Goal: Check status: Check status

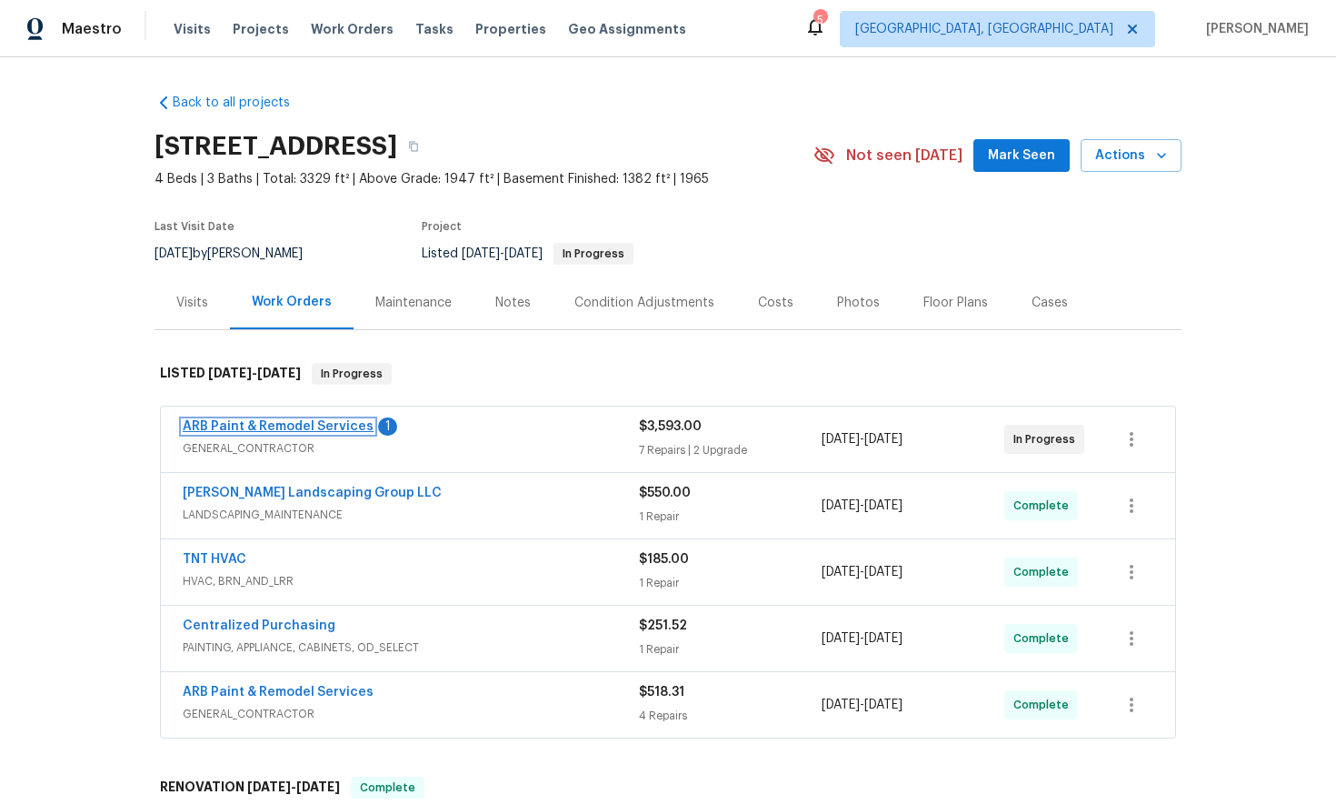
click at [281, 422] on link "ARB Paint & Remodel Services" at bounding box center [278, 426] width 191 height 13
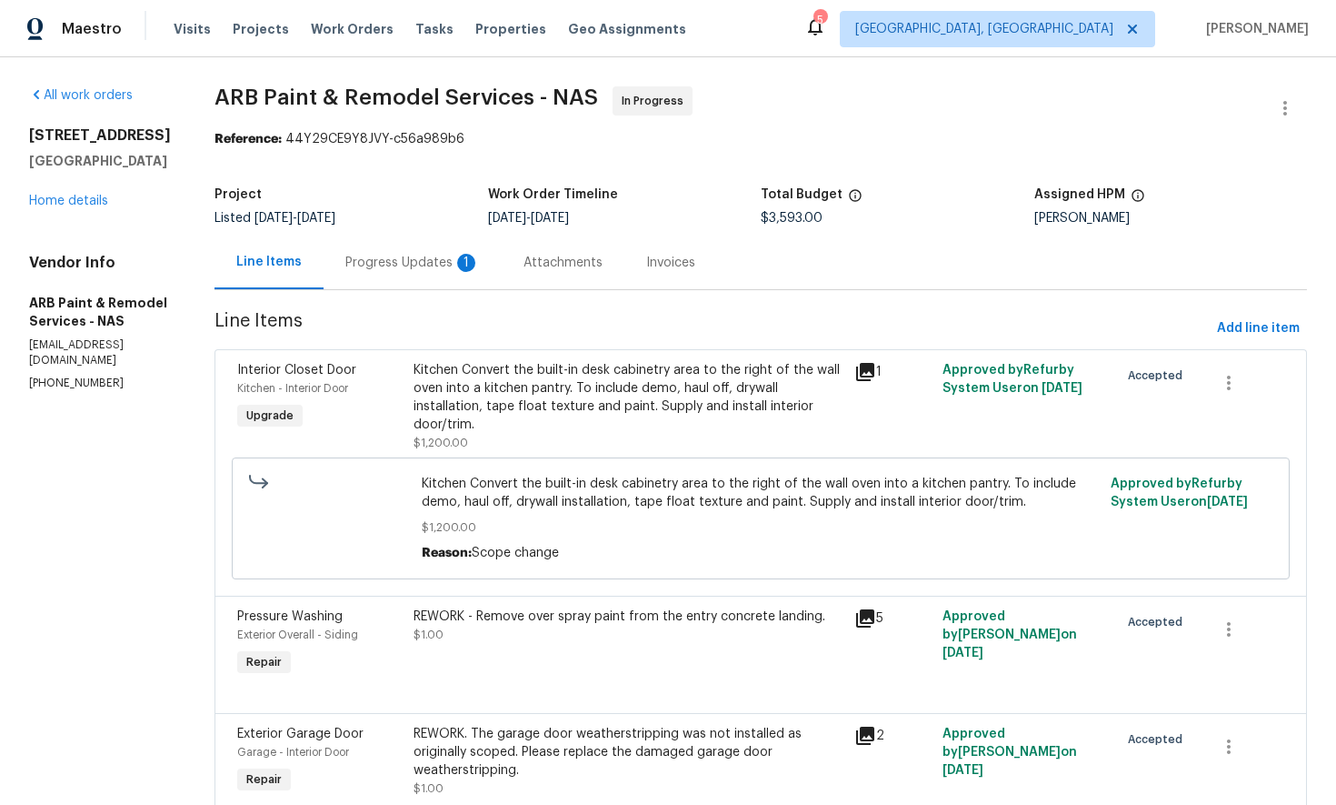
click at [862, 378] on icon at bounding box center [866, 372] width 22 height 22
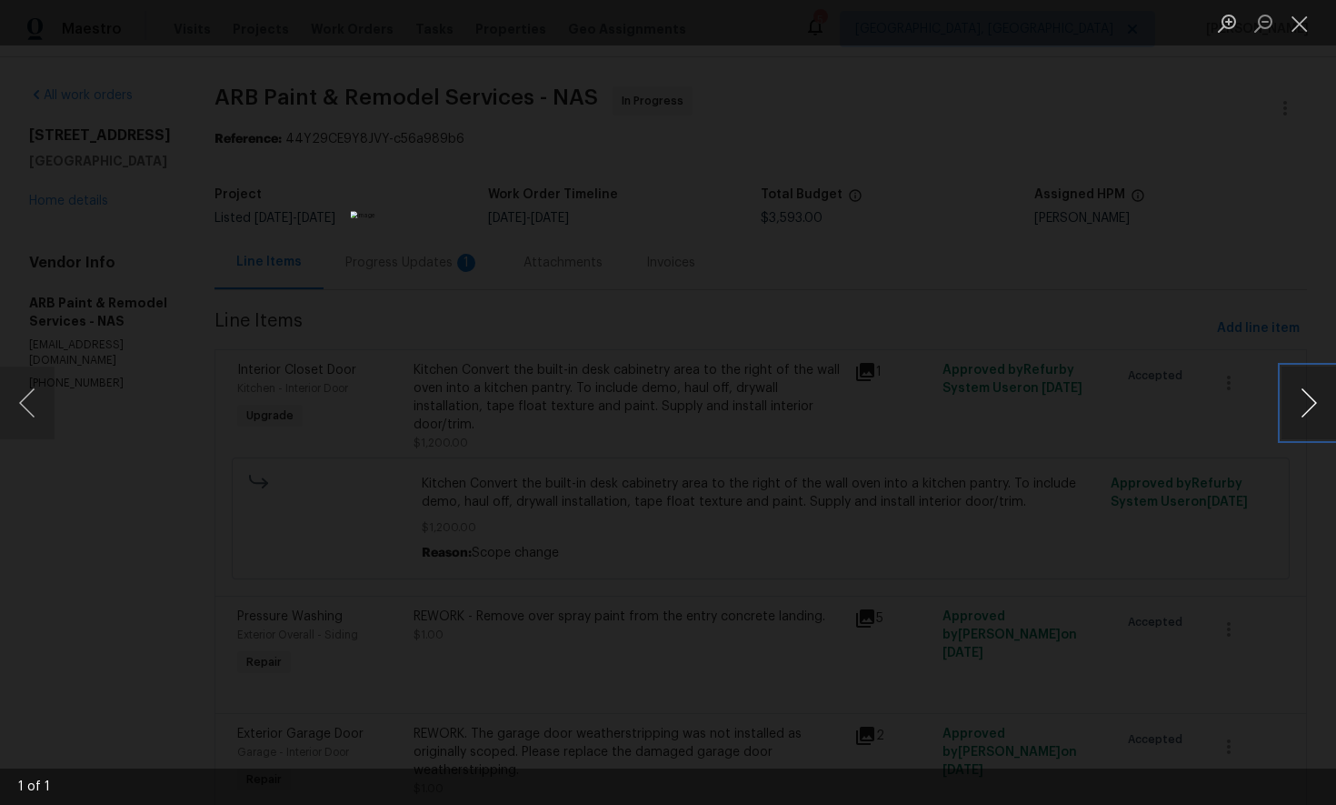
click at [1313, 405] on button "Next image" at bounding box center [1309, 402] width 55 height 73
click at [1295, 30] on button "Close lightbox" at bounding box center [1300, 23] width 36 height 32
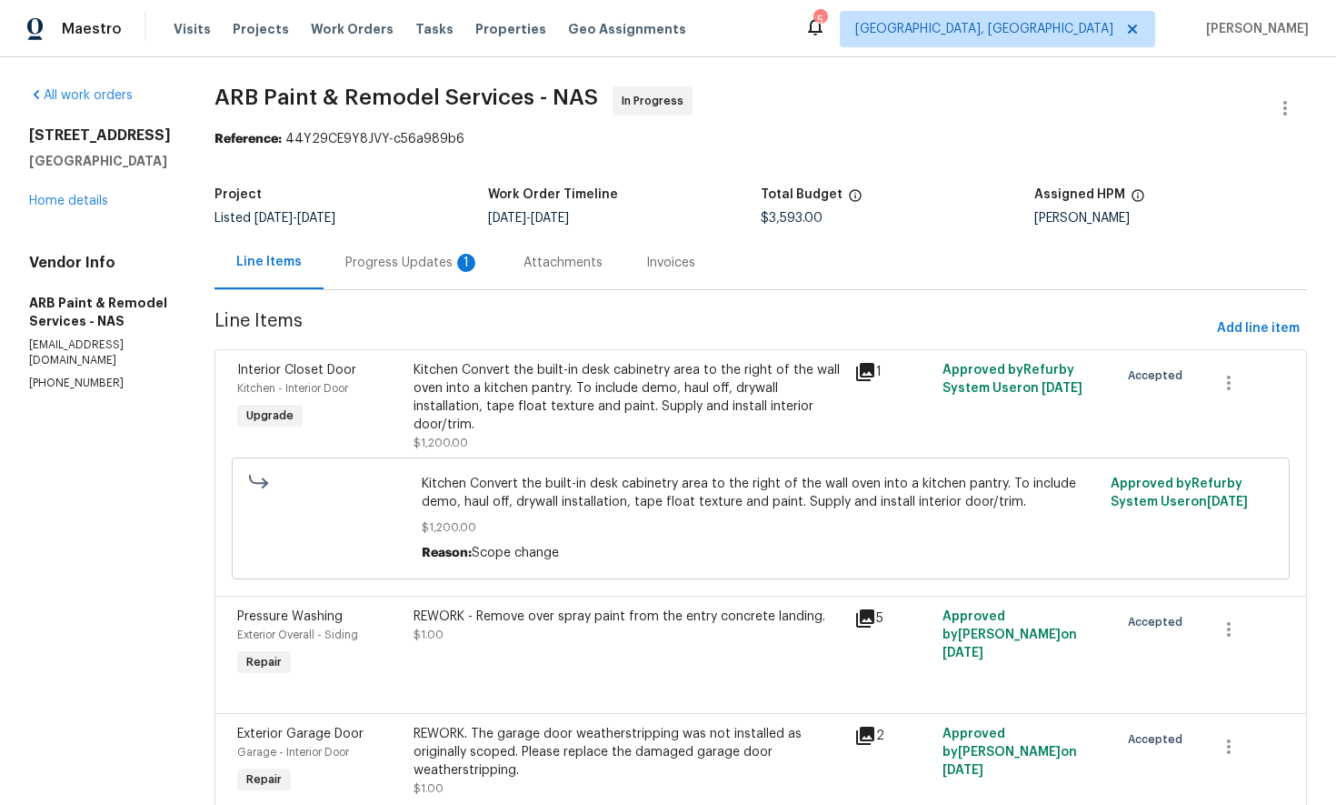
click at [380, 269] on div "Progress Updates 1" at bounding box center [412, 263] width 135 height 18
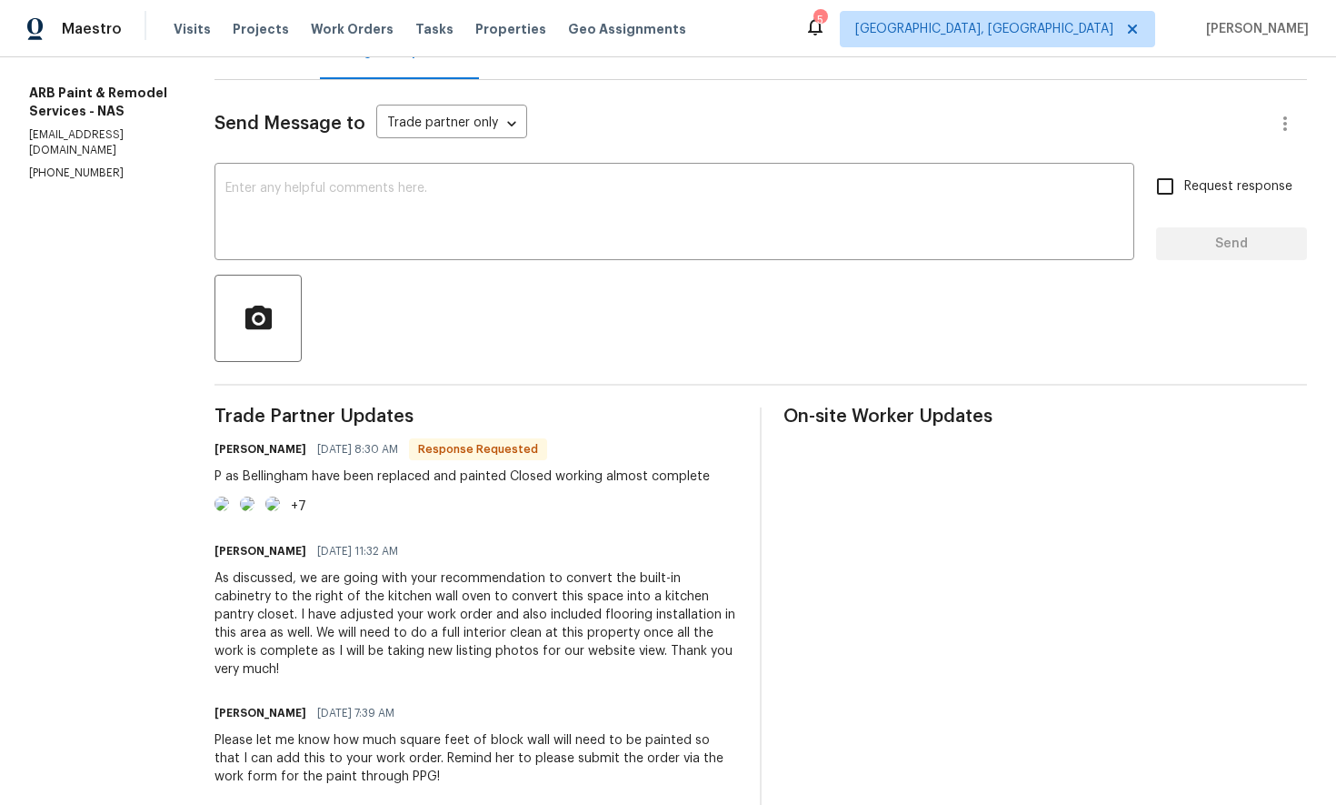
scroll to position [248, 0]
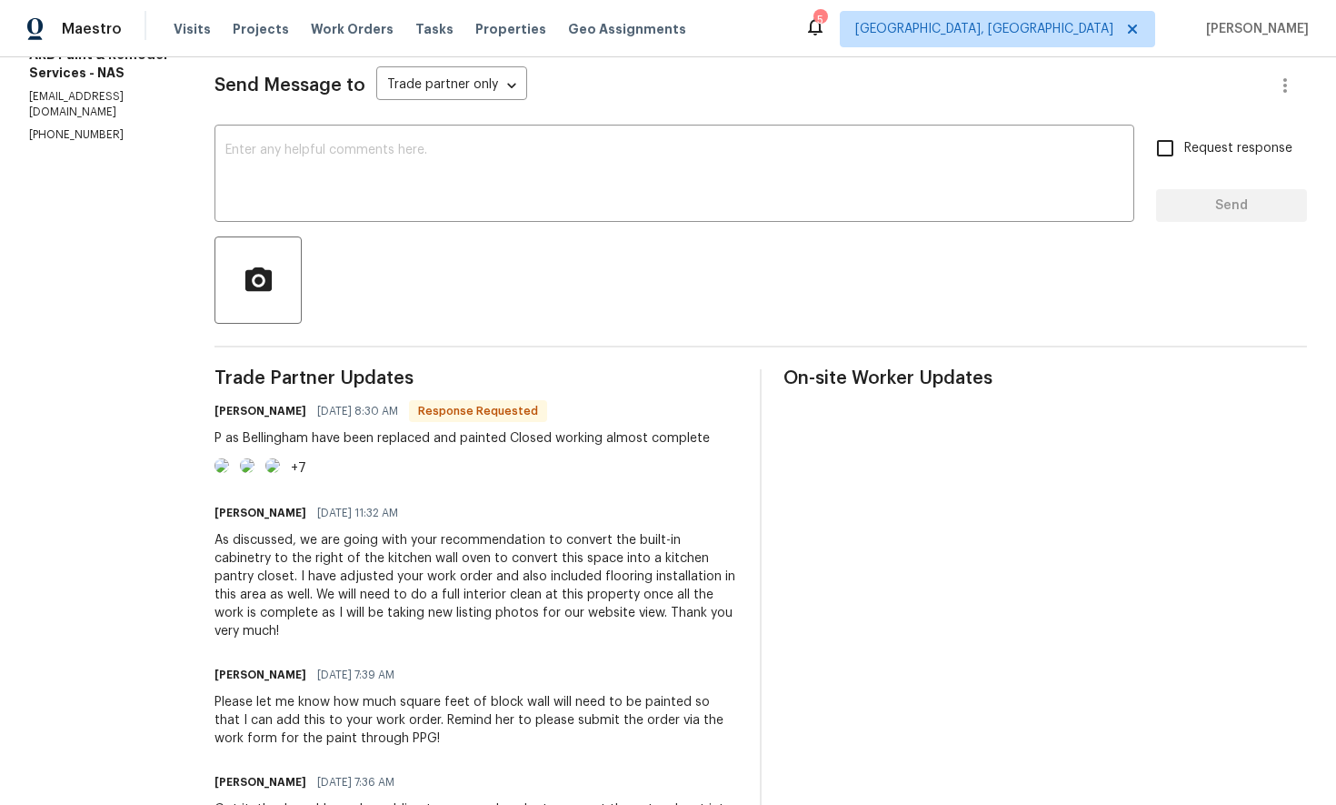
click at [225, 473] on img at bounding box center [222, 465] width 15 height 15
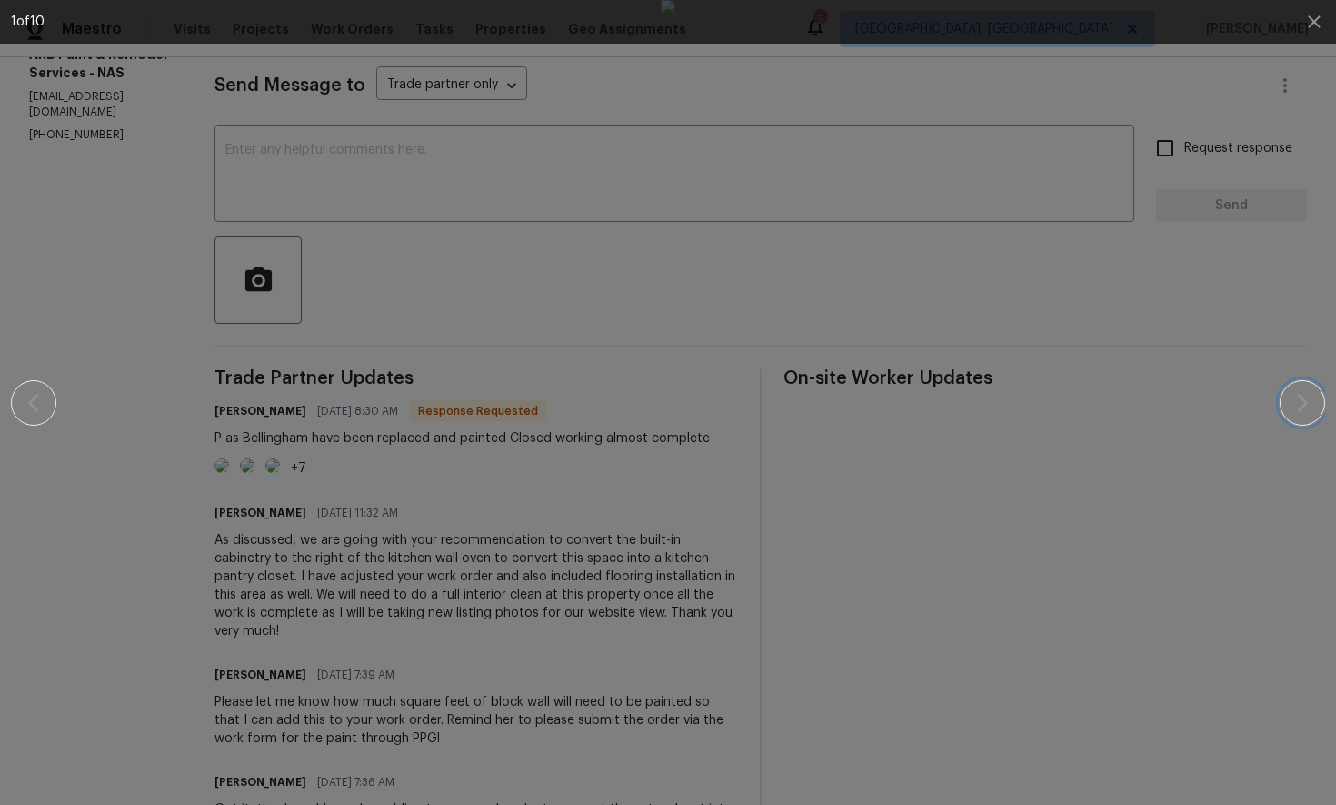
click at [1299, 401] on icon "button" at bounding box center [1303, 403] width 22 height 22
click at [1315, 23] on icon "button" at bounding box center [1314, 21] width 12 height 12
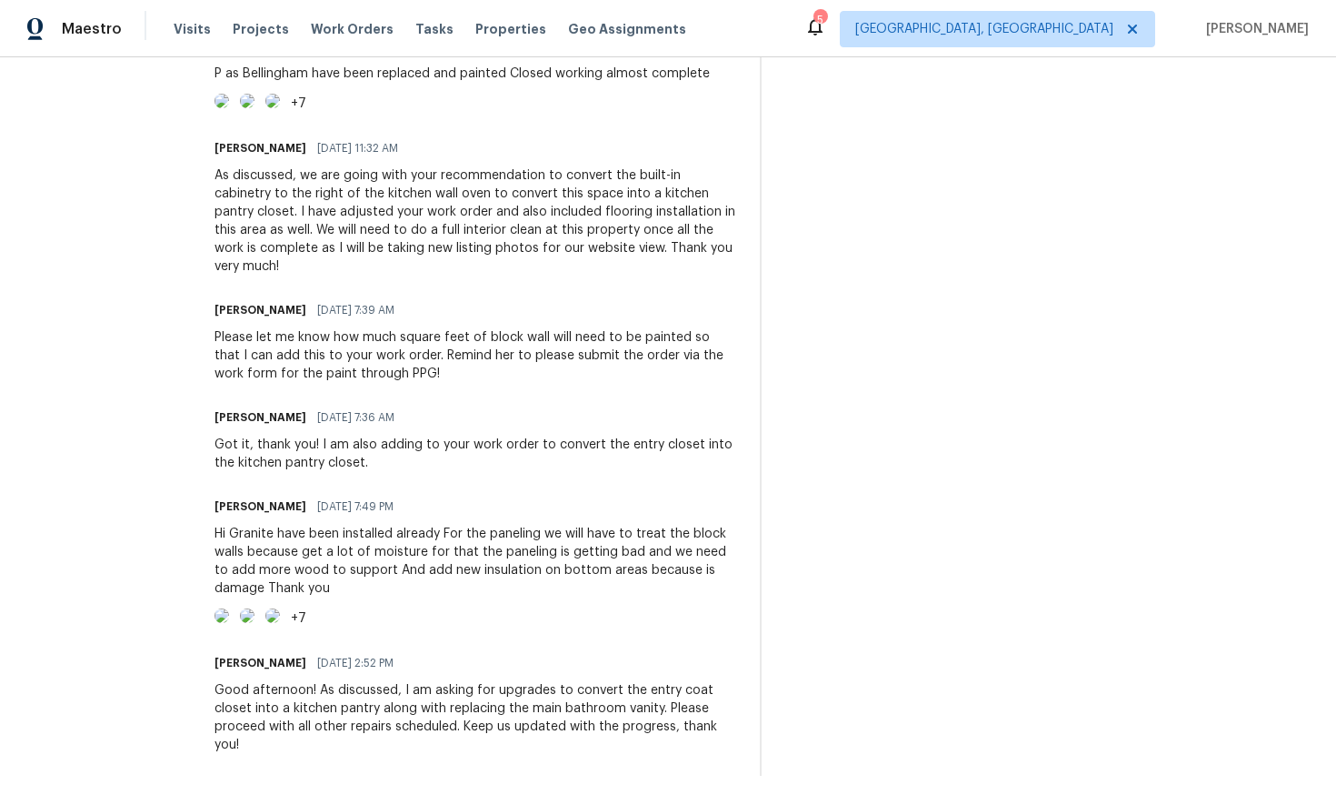
scroll to position [730, 0]
click at [255, 608] on img at bounding box center [247, 615] width 15 height 15
